Goal: Task Accomplishment & Management: Complete application form

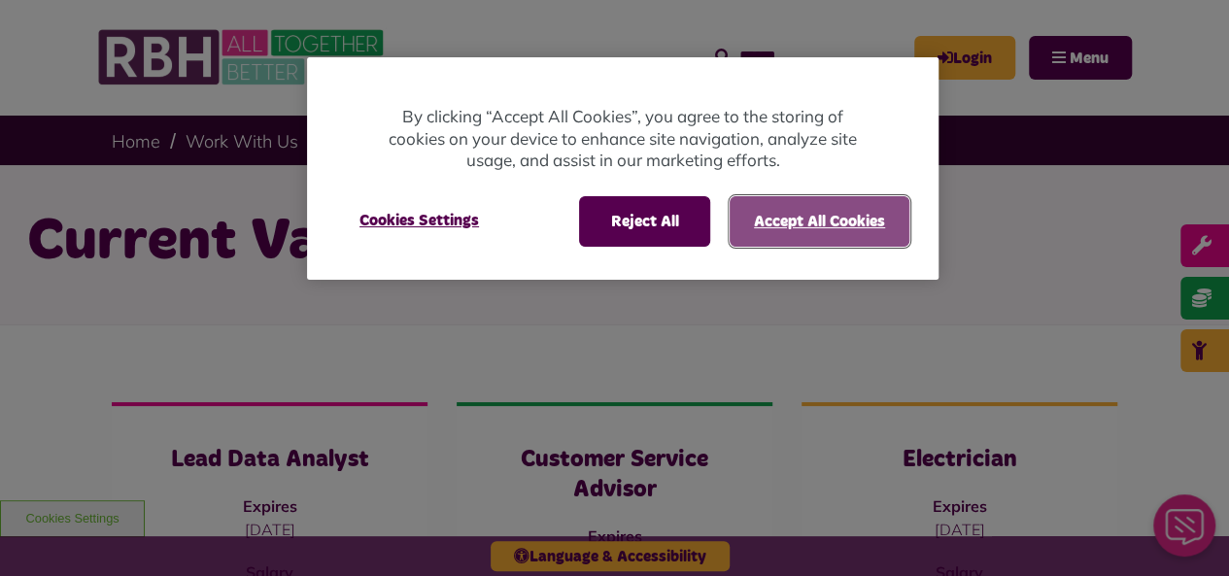
click at [809, 219] on button "Accept All Cookies" at bounding box center [820, 221] width 180 height 51
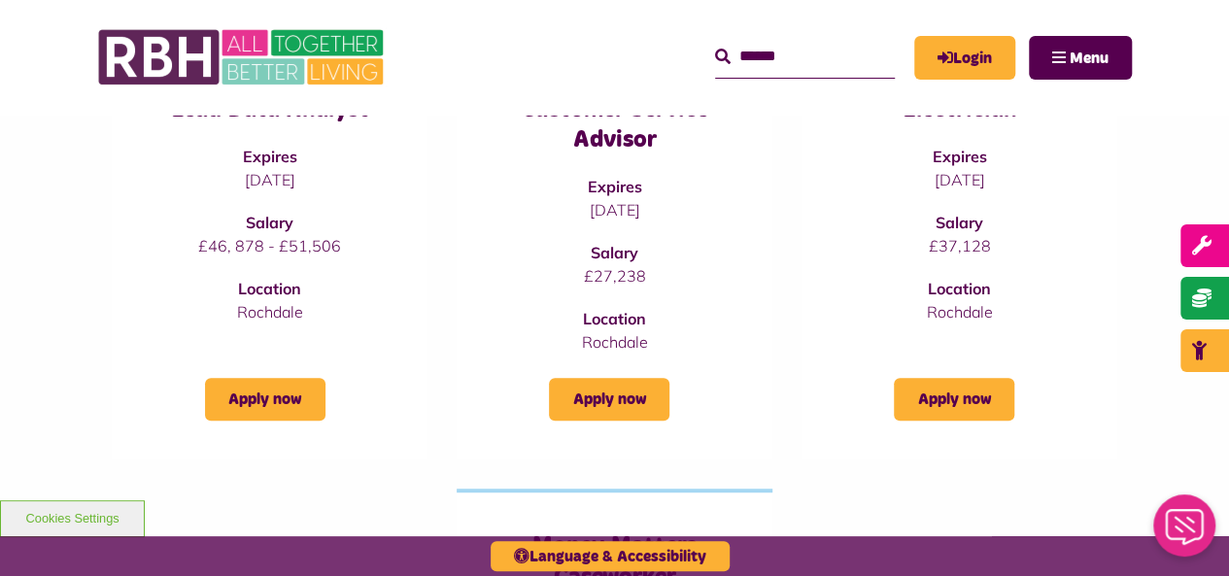
scroll to position [272, 0]
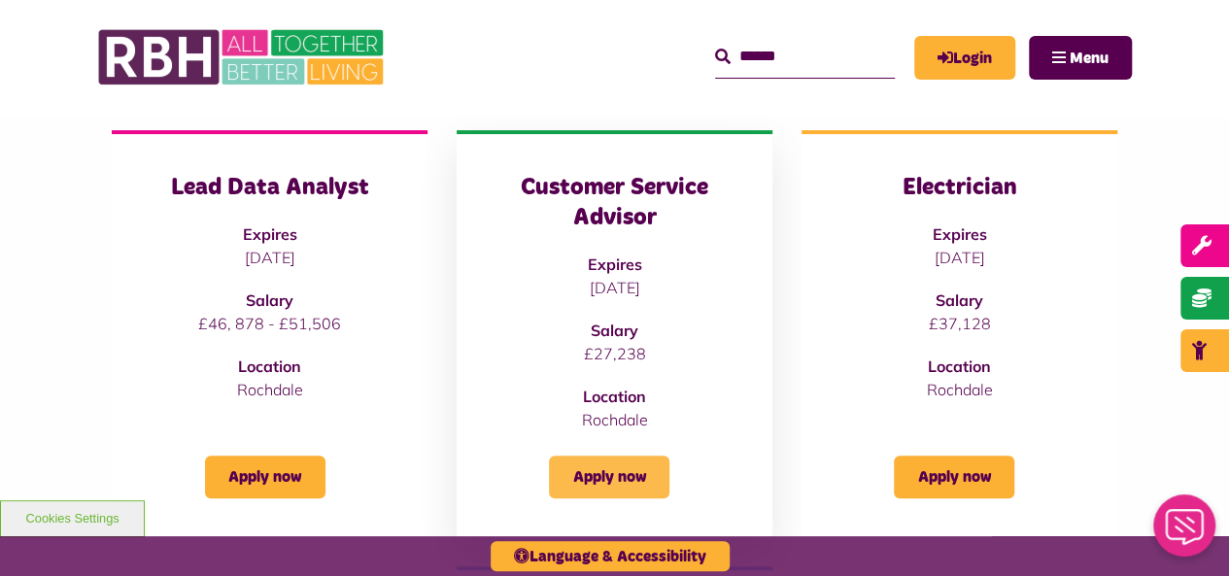
click at [628, 487] on link "Apply now" at bounding box center [609, 477] width 120 height 43
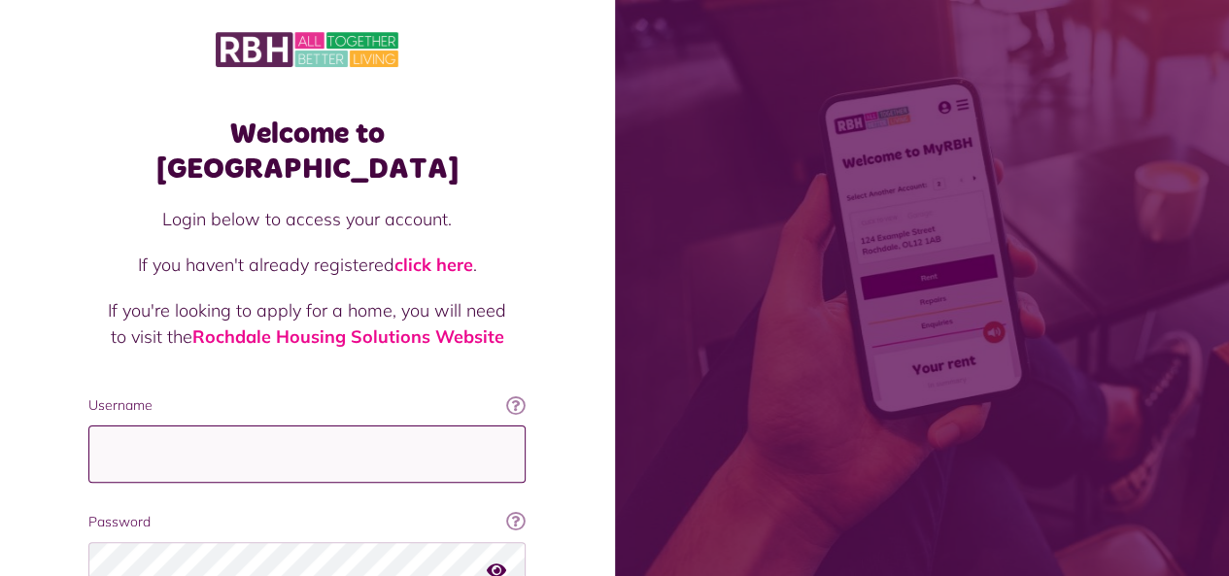
click at [229, 426] on input "Username" at bounding box center [306, 454] width 437 height 57
type input "**********"
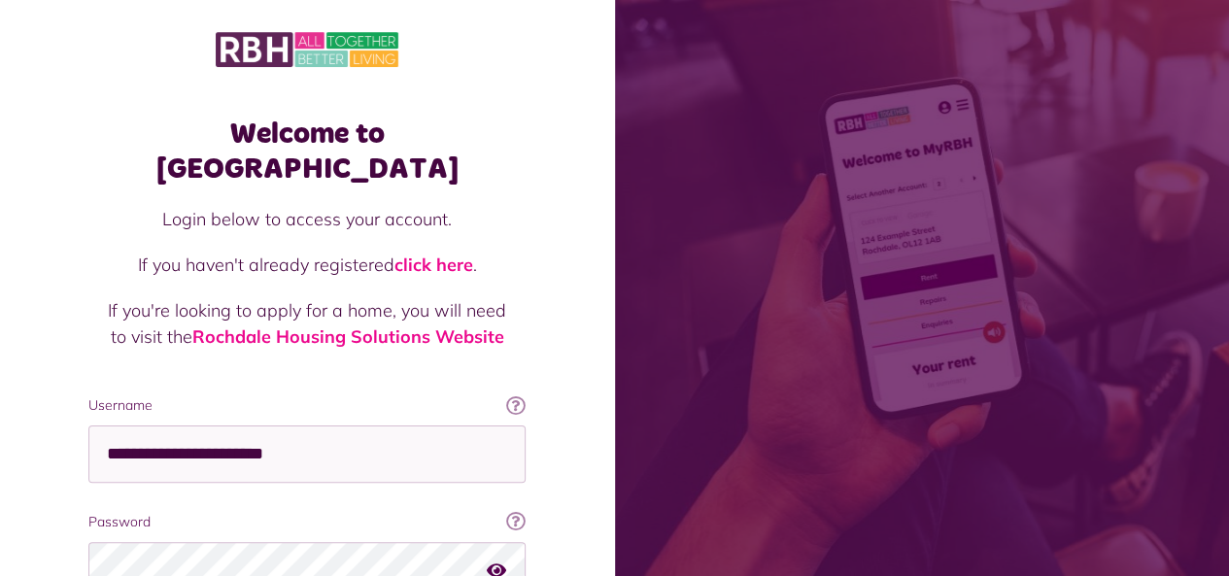
click at [1226, 561] on span at bounding box center [922, 288] width 615 height 576
click at [497, 561] on icon "button" at bounding box center [496, 569] width 19 height 17
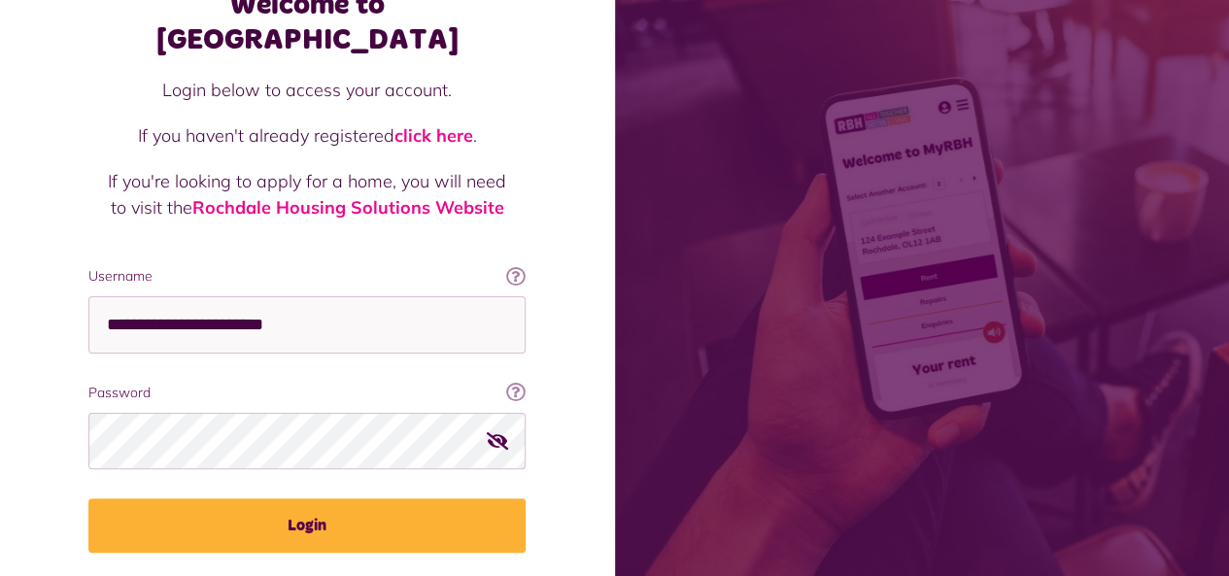
scroll to position [169, 0]
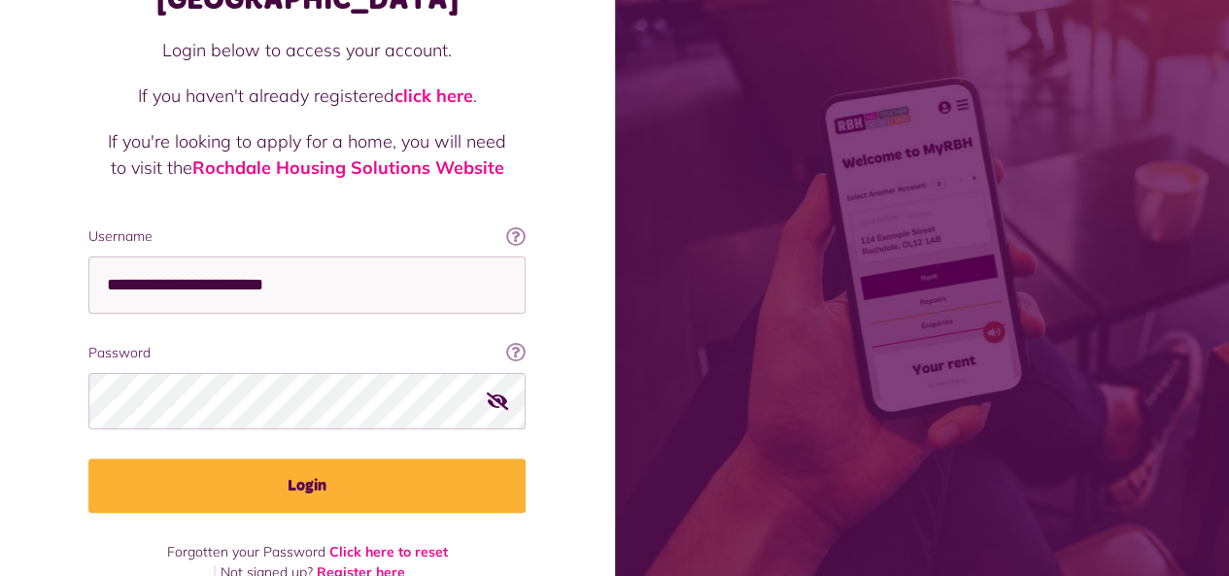
click at [501, 392] on icon "button" at bounding box center [498, 400] width 22 height 17
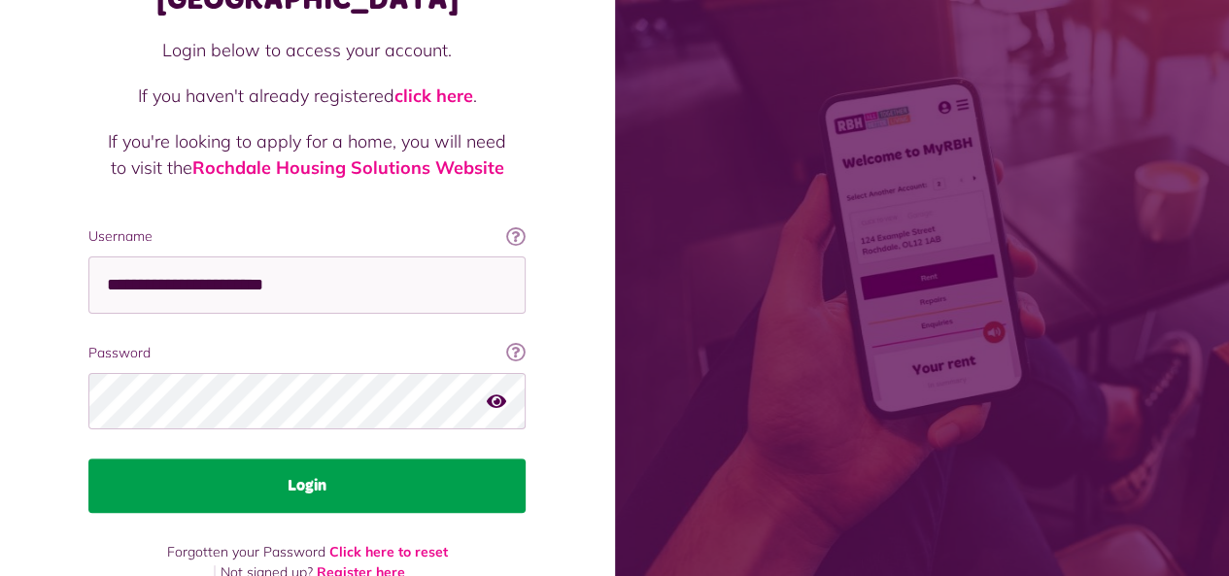
click at [373, 459] on button "Login" at bounding box center [306, 486] width 437 height 54
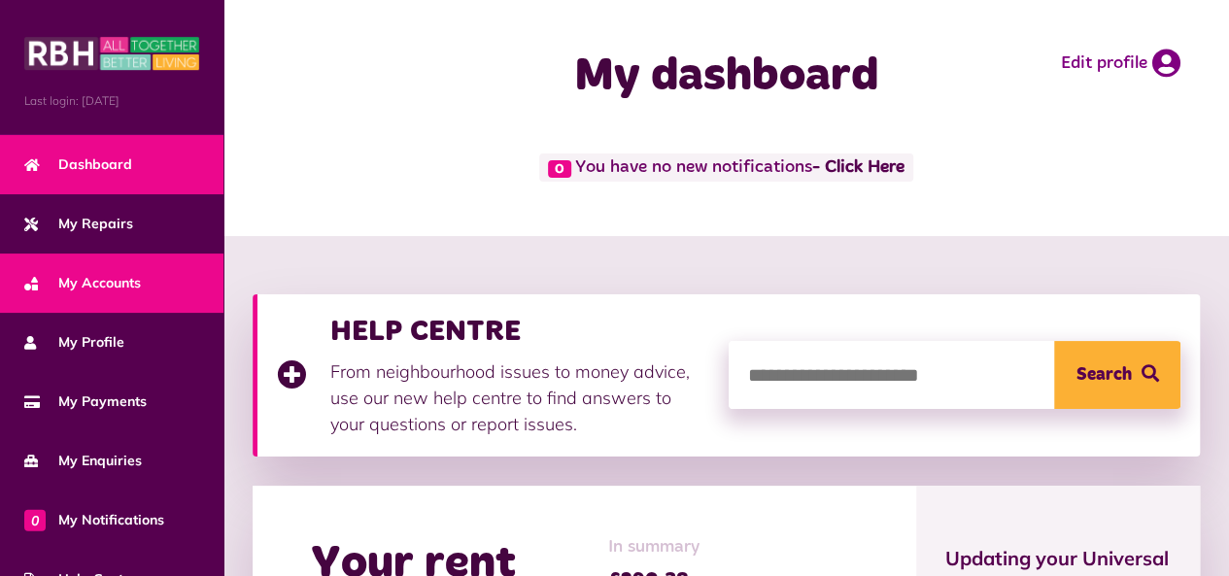
click at [113, 276] on span "My Accounts" at bounding box center [82, 283] width 117 height 20
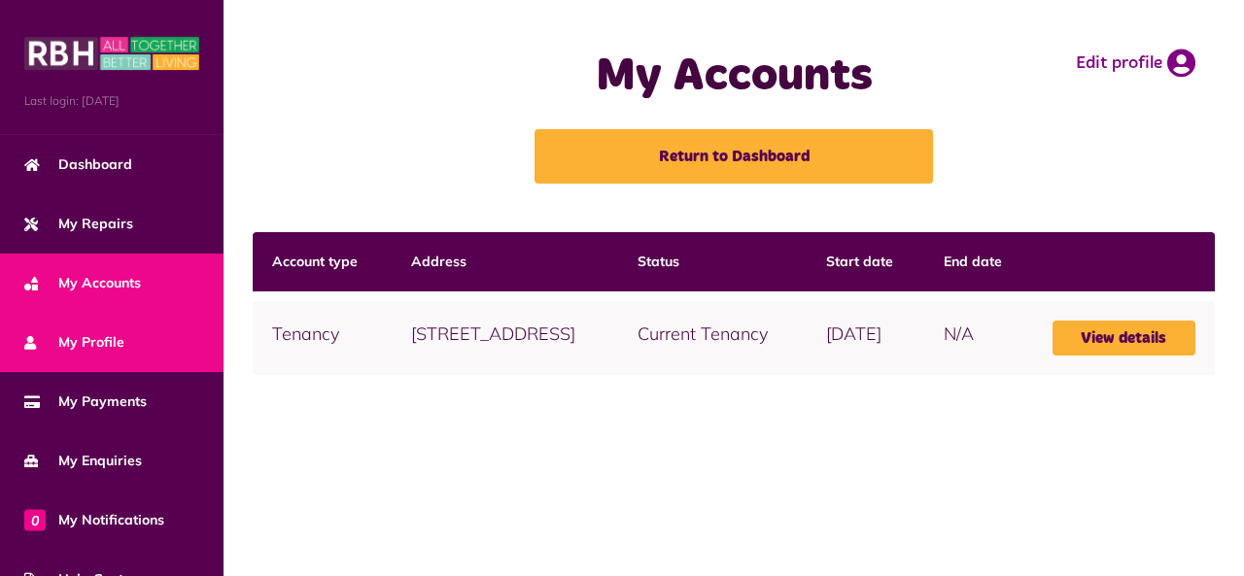
click at [95, 346] on span "My Profile" at bounding box center [74, 342] width 100 height 20
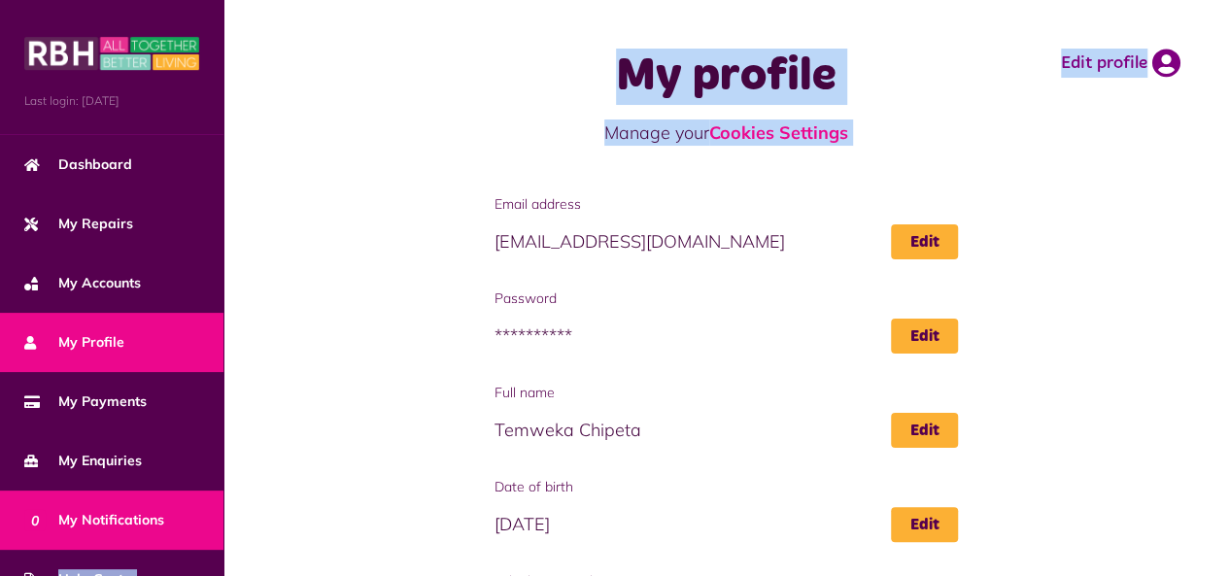
drag, startPoint x: 226, startPoint y: 370, endPoint x: 201, endPoint y: 515, distance: 147.0
click at [201, 515] on div "Menu Last login: [DATE] Dashboard My Repairs My Accounts My Profile 0" at bounding box center [614, 464] width 1229 height 928
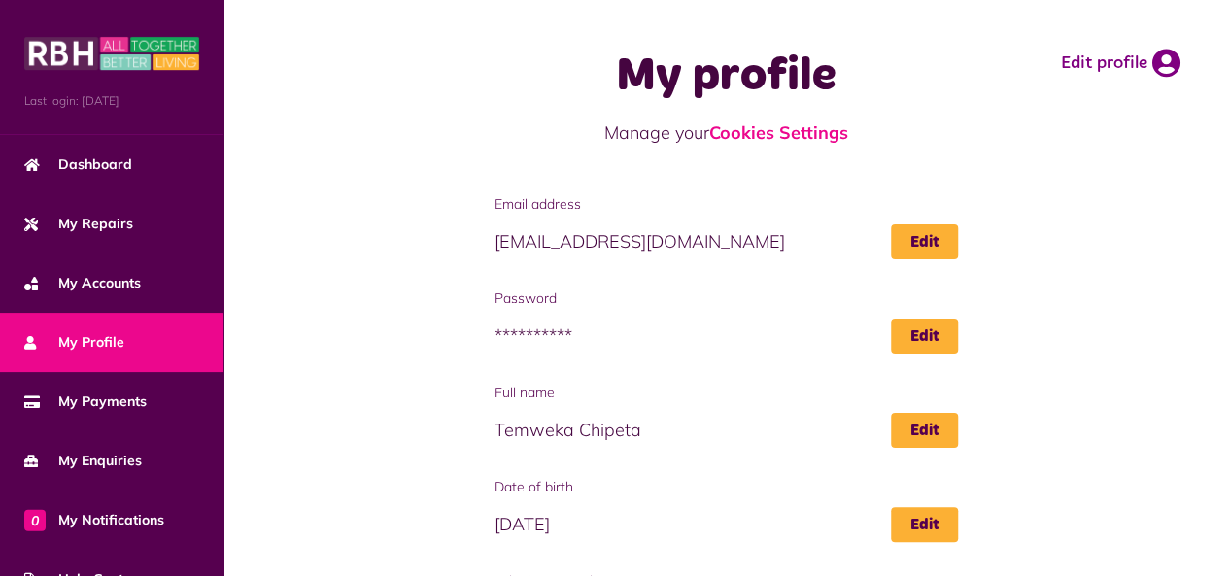
click at [334, 361] on div "**********" at bounding box center [726, 551] width 967 height 714
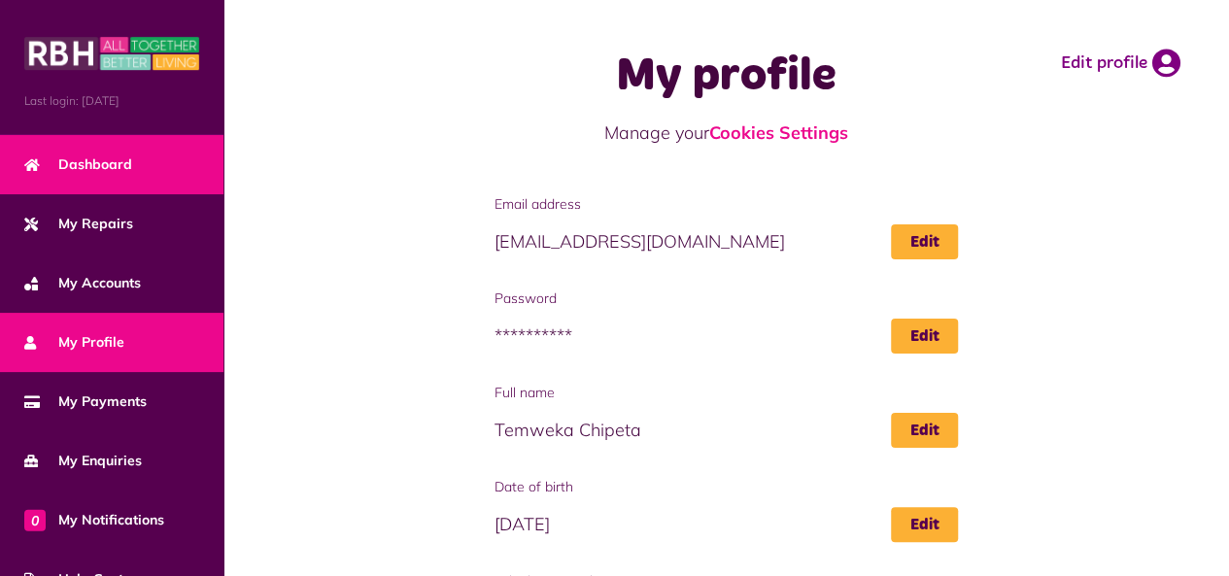
click at [105, 151] on link "Dashboard" at bounding box center [112, 164] width 224 height 59
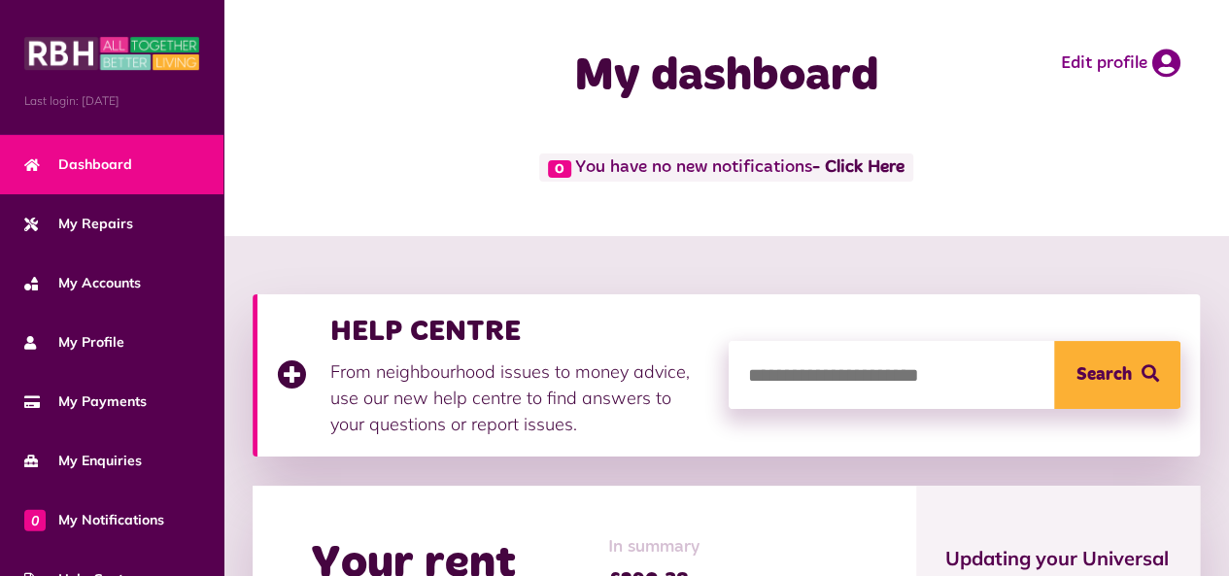
click at [817, 381] on input "search" at bounding box center [955, 375] width 452 height 68
type input "****"
click at [1104, 378] on button "Search" at bounding box center [1117, 375] width 126 height 68
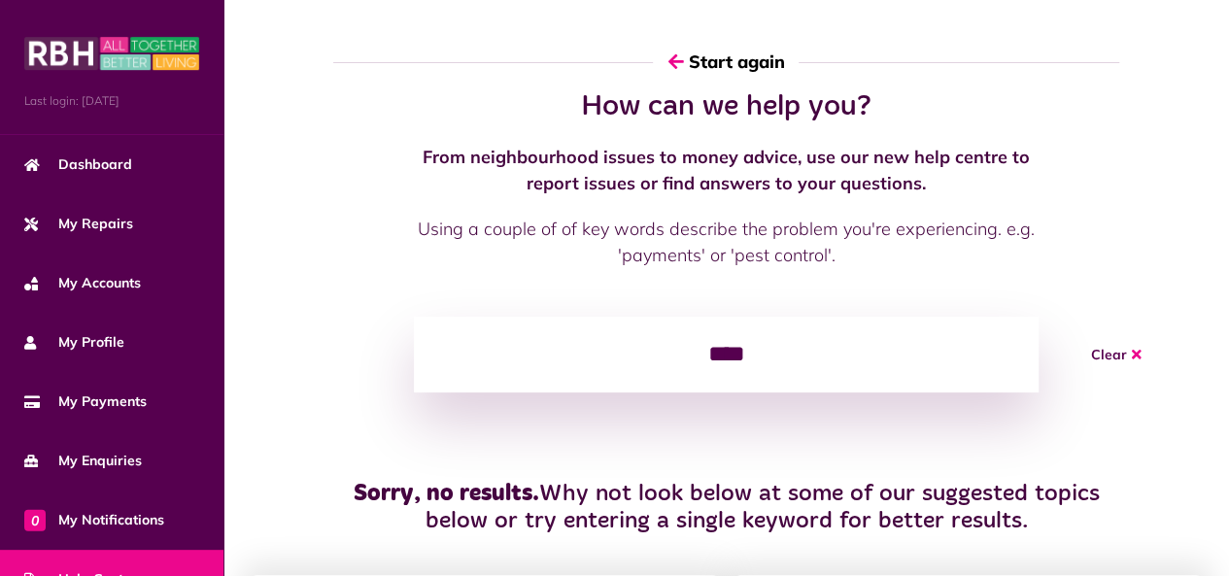
click at [736, 354] on input "****" at bounding box center [726, 355] width 625 height 76
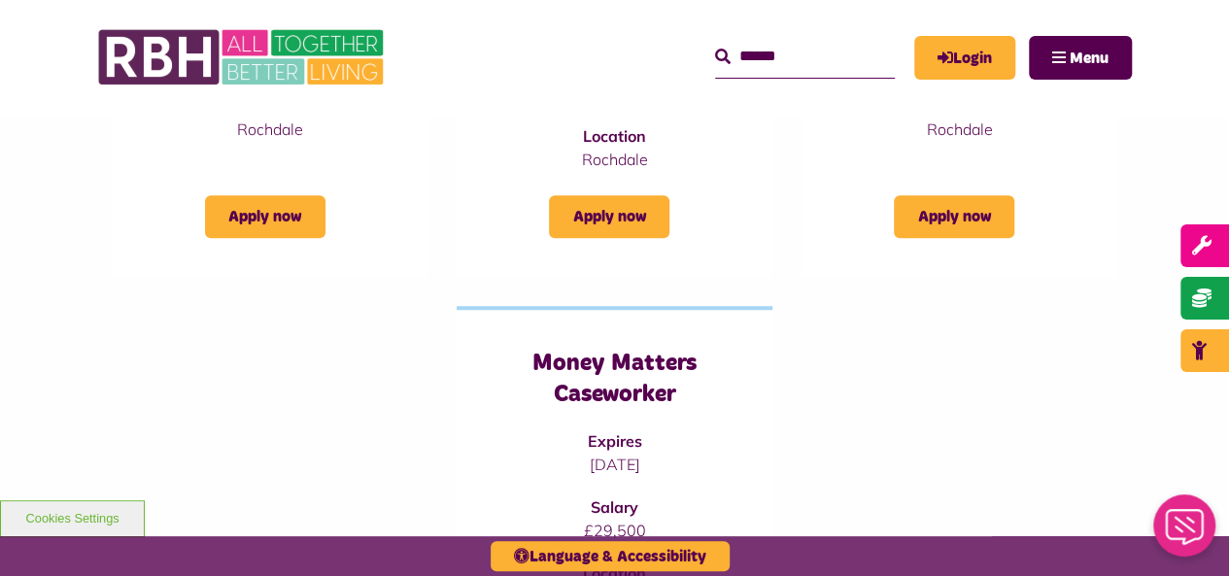
scroll to position [509, 0]
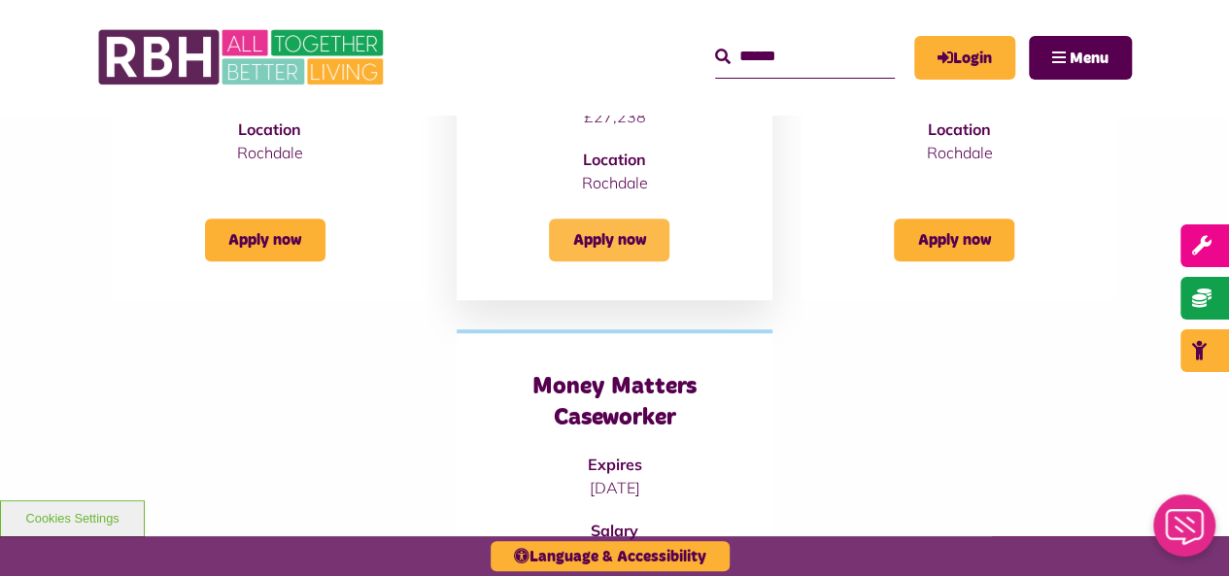
click at [602, 246] on link "Apply now" at bounding box center [609, 240] width 120 height 43
